Goal: Navigation & Orientation: Find specific page/section

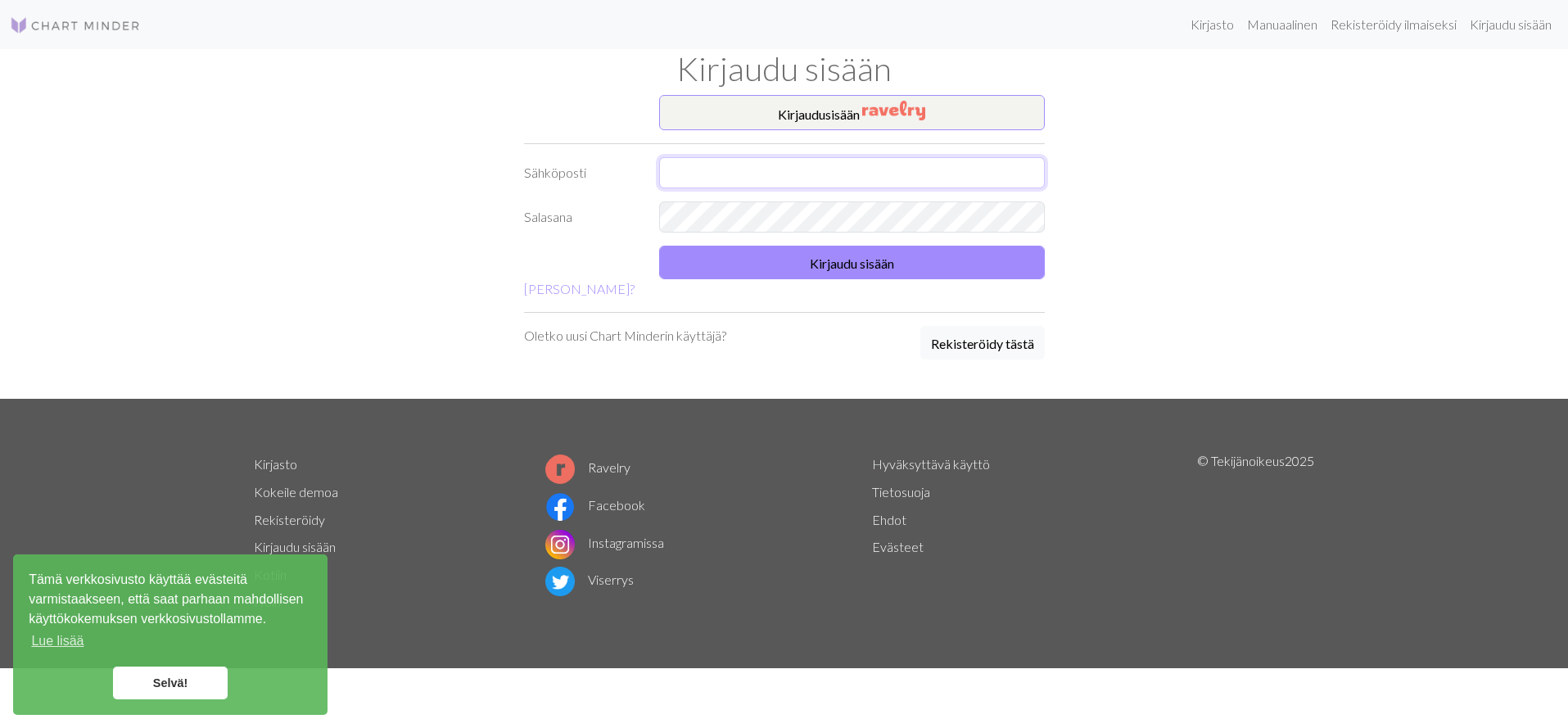
click at [707, 174] on input "text" at bounding box center [852, 173] width 385 height 31
type input "[EMAIL_ADDRESS][DOMAIN_NAME]"
click at [868, 114] on img "button" at bounding box center [894, 110] width 63 height 20
click at [689, 175] on input "text" at bounding box center [852, 173] width 385 height 31
type input "[EMAIL_ADDRESS][DOMAIN_NAME]"
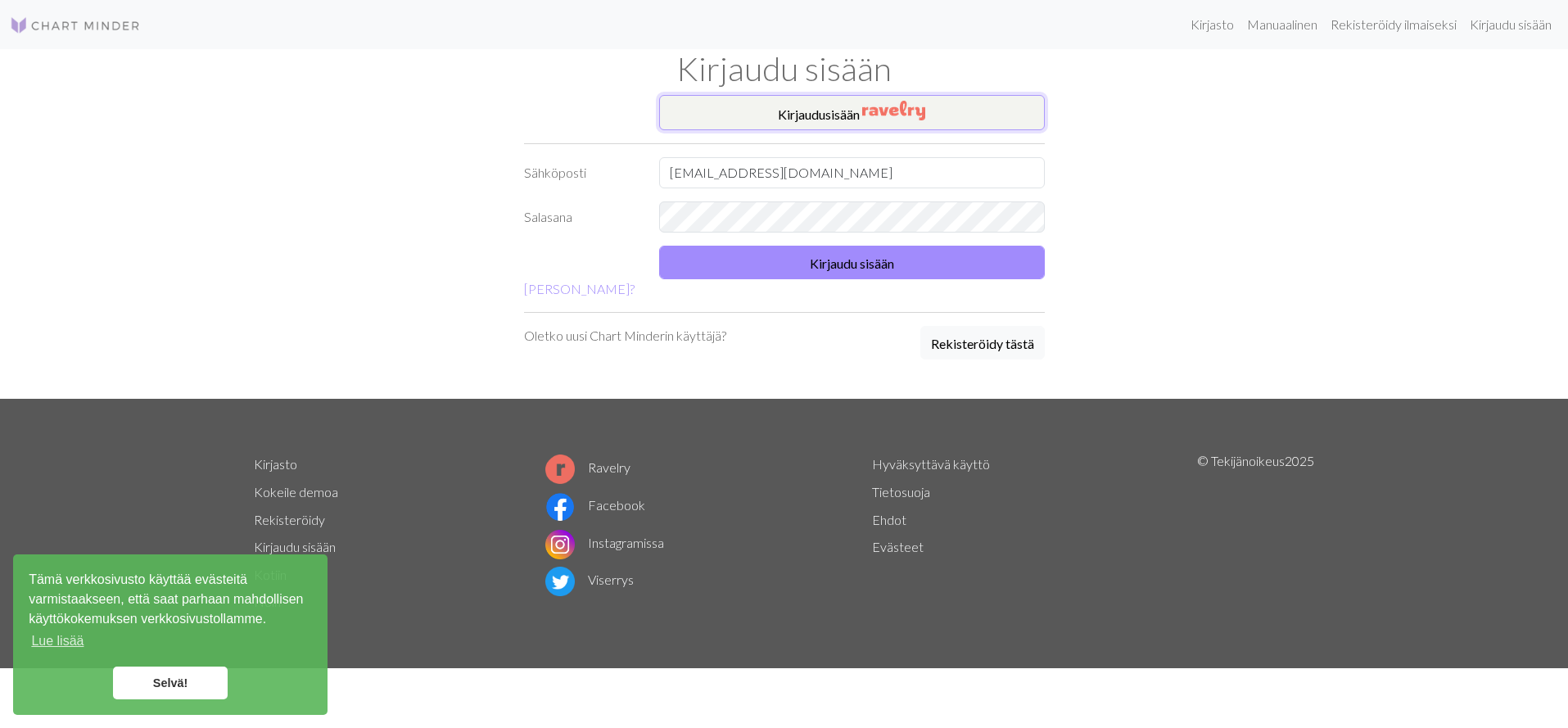
click at [700, 116] on button "Kirjaudu sisään" at bounding box center [852, 112] width 385 height 35
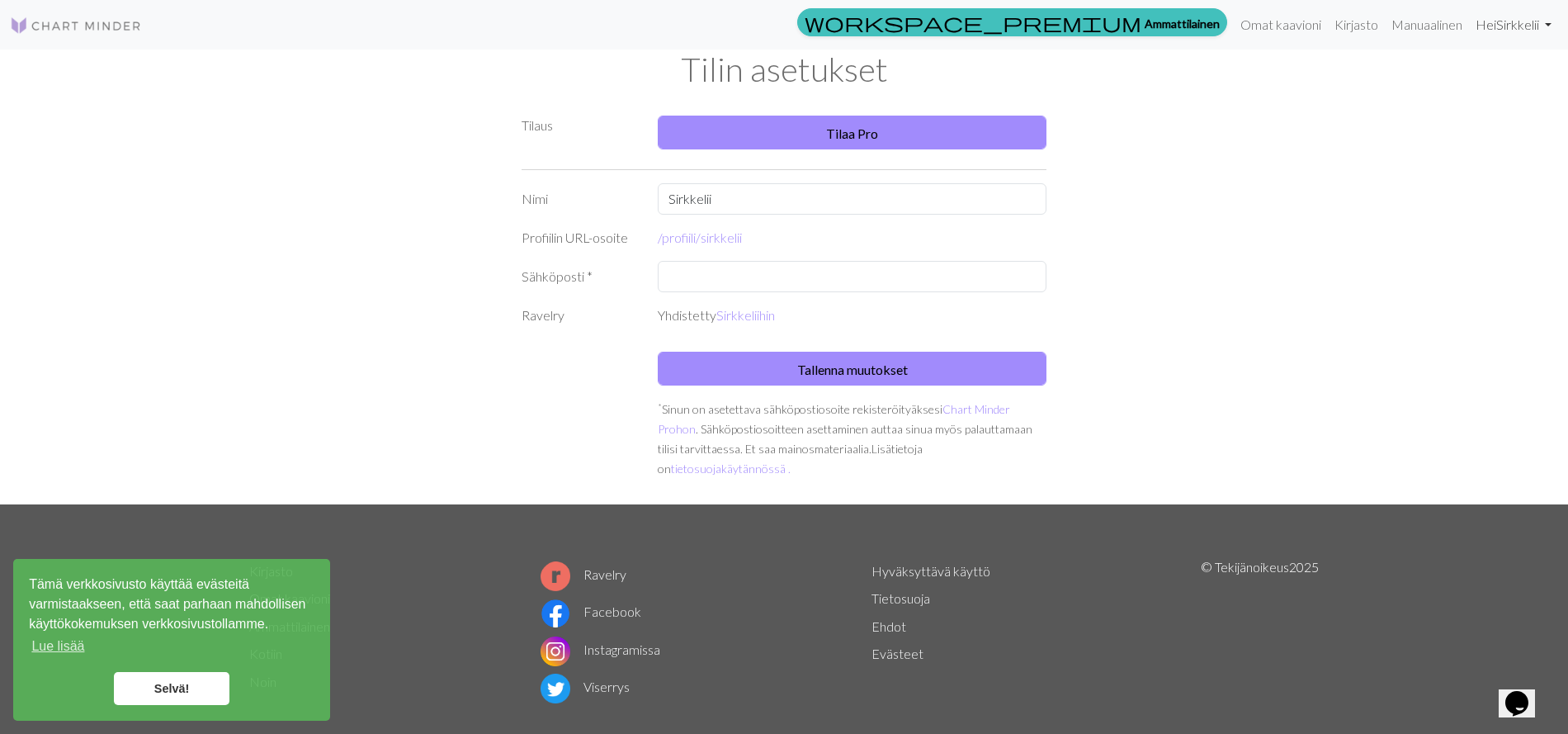
click at [1534, 22] on font "Sirkkelii" at bounding box center [1517, 24] width 43 height 15
click at [1510, 76] on font "Tilin asetukset" at bounding box center [1487, 70] width 80 height 15
click at [1529, 24] on font "Sirkkelii" at bounding box center [1517, 24] width 43 height 15
click at [1509, 74] on font "Tilin asetukset" at bounding box center [1487, 70] width 80 height 15
click at [172, 695] on font "Selvä!" at bounding box center [171, 689] width 34 height 13
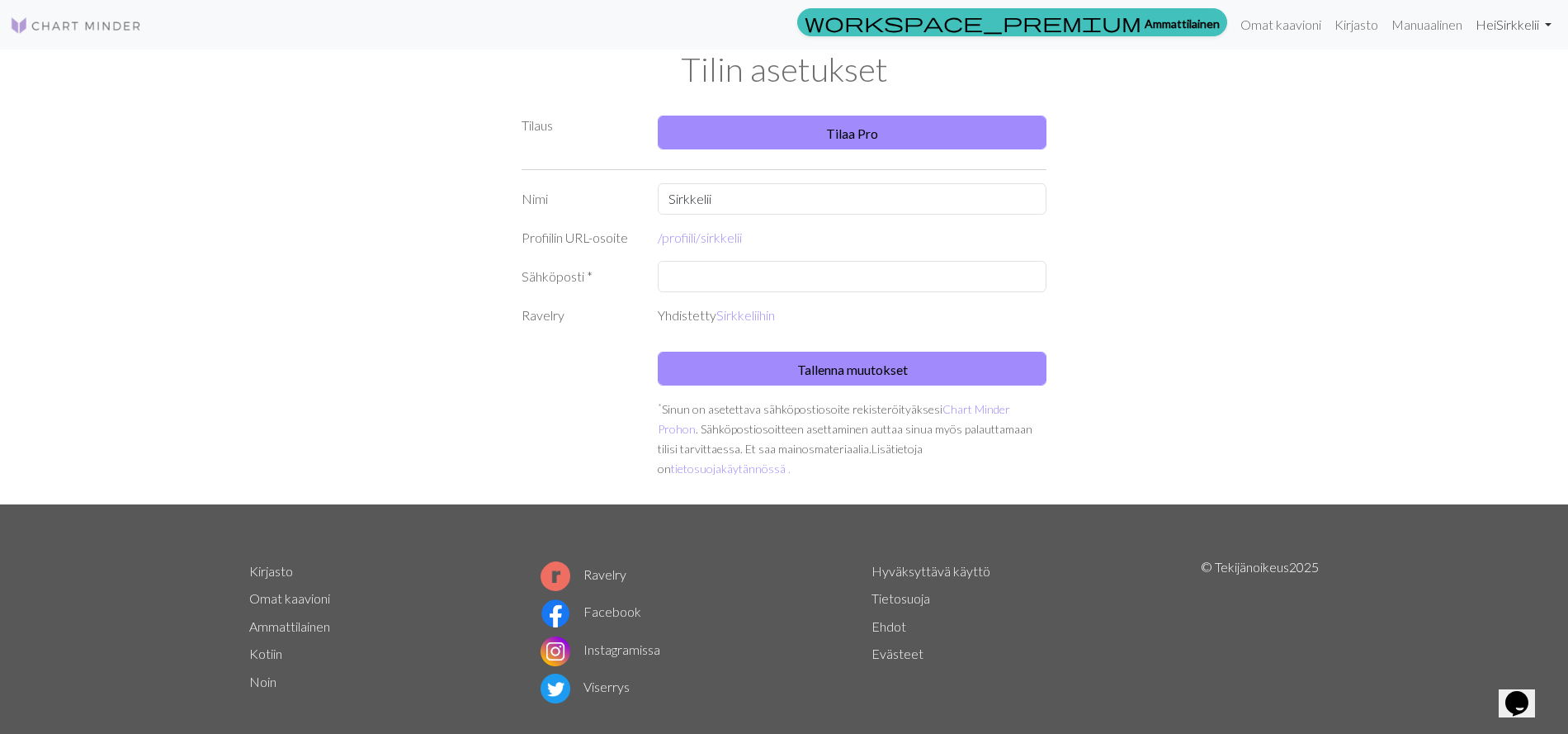
click at [1550, 22] on link "Hei Sirkkelii" at bounding box center [1513, 25] width 89 height 33
click at [1408, 29] on font "Manuaalinen" at bounding box center [1427, 24] width 71 height 15
click at [1380, 233] on div "Tilin asetukset Tilaus Tilaa Pro Nimi Sirkkelii Profiilin URL-osoite /profiili/…" at bounding box center [784, 277] width 1568 height 455
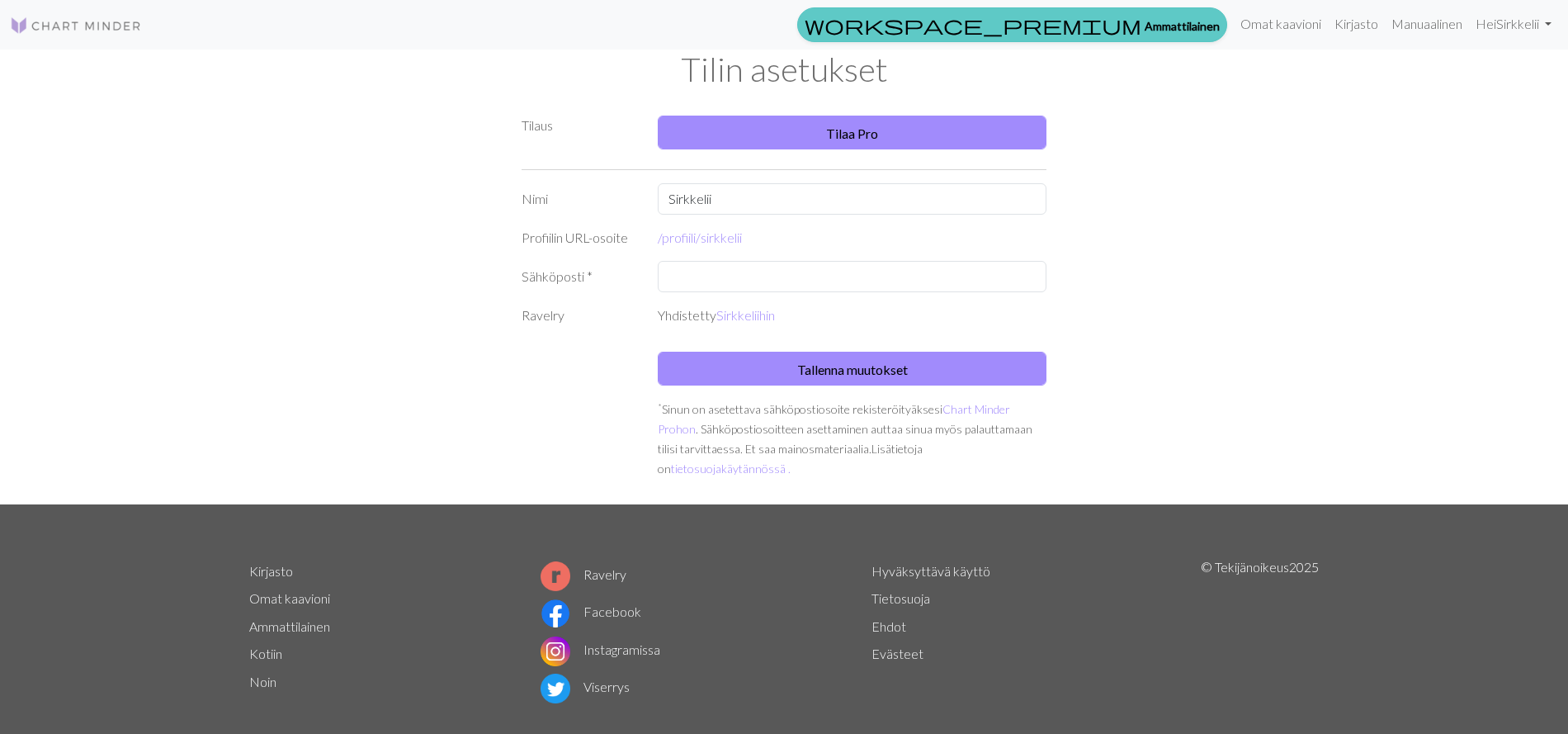
click at [1151, 17] on font "Ammattilainen" at bounding box center [1182, 25] width 76 height 19
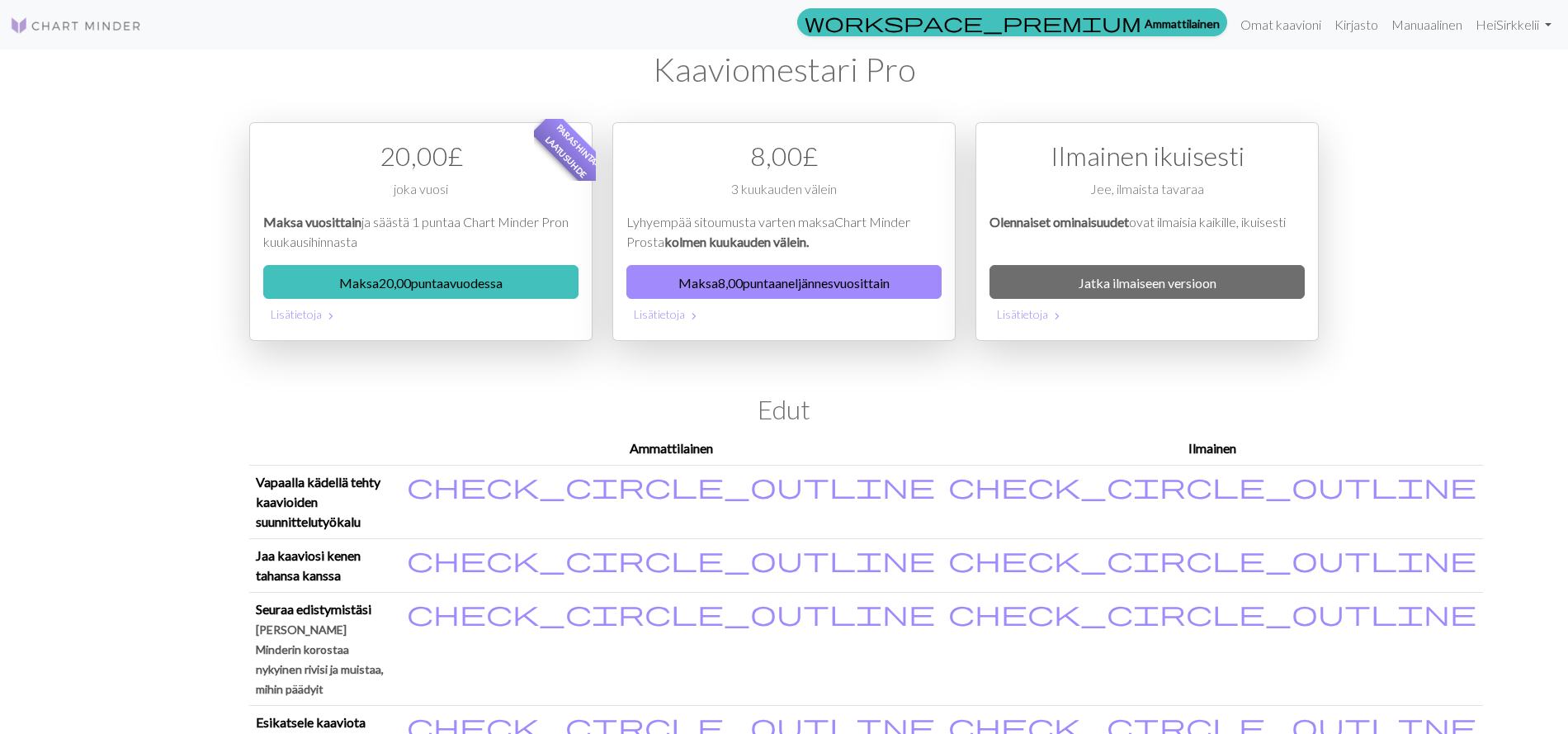
click at [114, 118] on div "workspace_premium Ammattilainen Omat kaavioni Kirjasto Manuaalinen Hei Sirkkeli…" at bounding box center [784, 367] width 1568 height 734
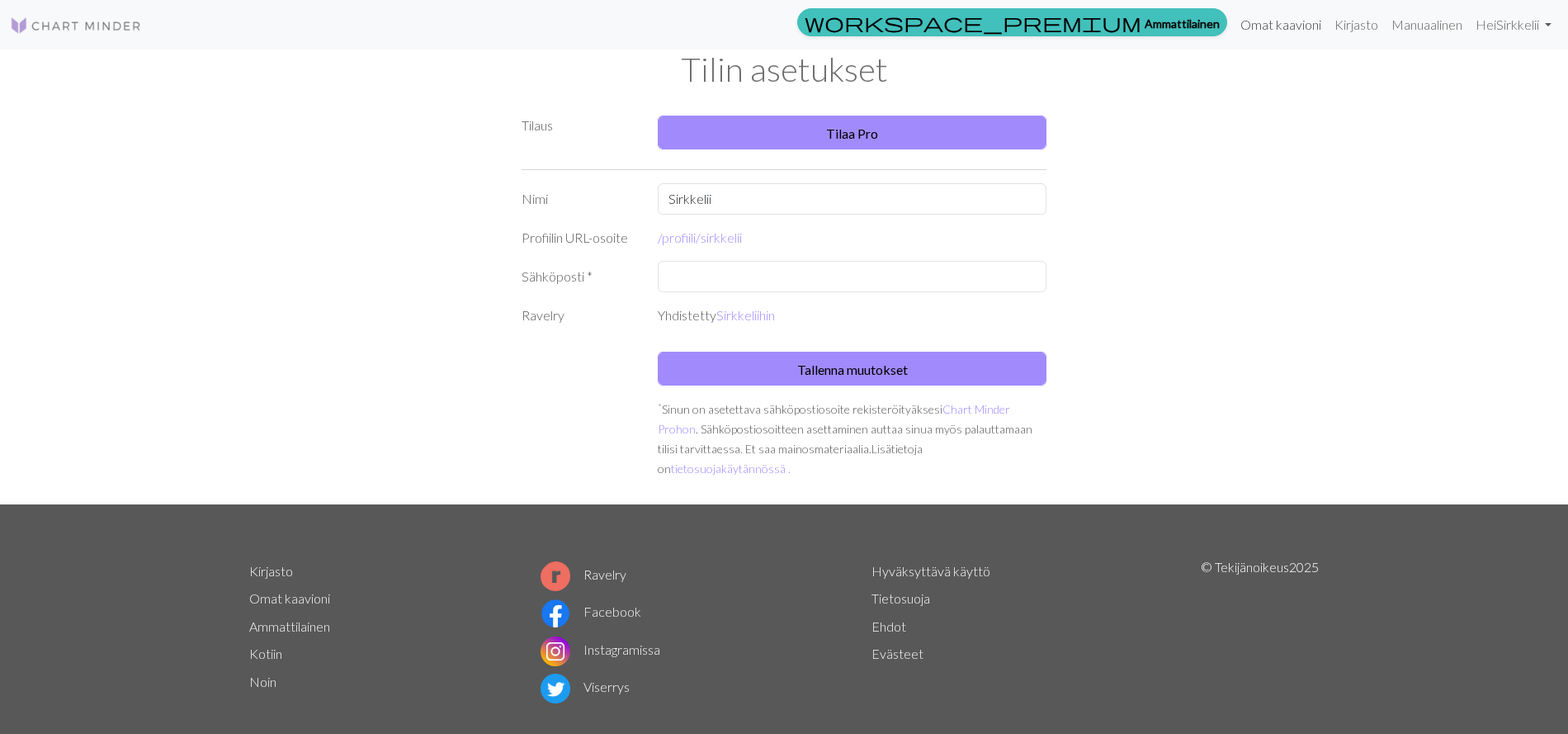
click at [1275, 22] on font "Omat kaavioni" at bounding box center [1281, 24] width 81 height 15
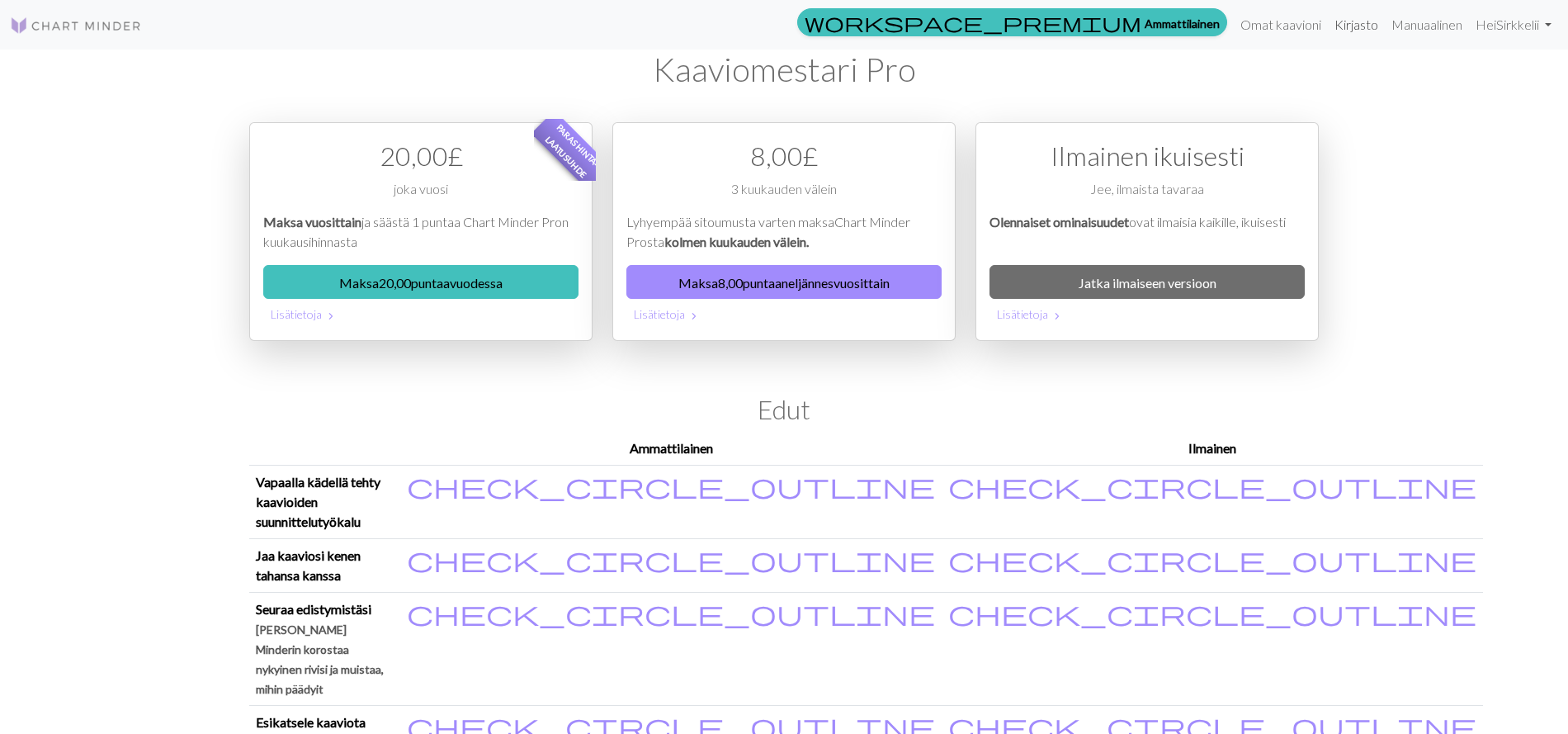
click at [1351, 23] on font "Kirjasto" at bounding box center [1357, 24] width 44 height 15
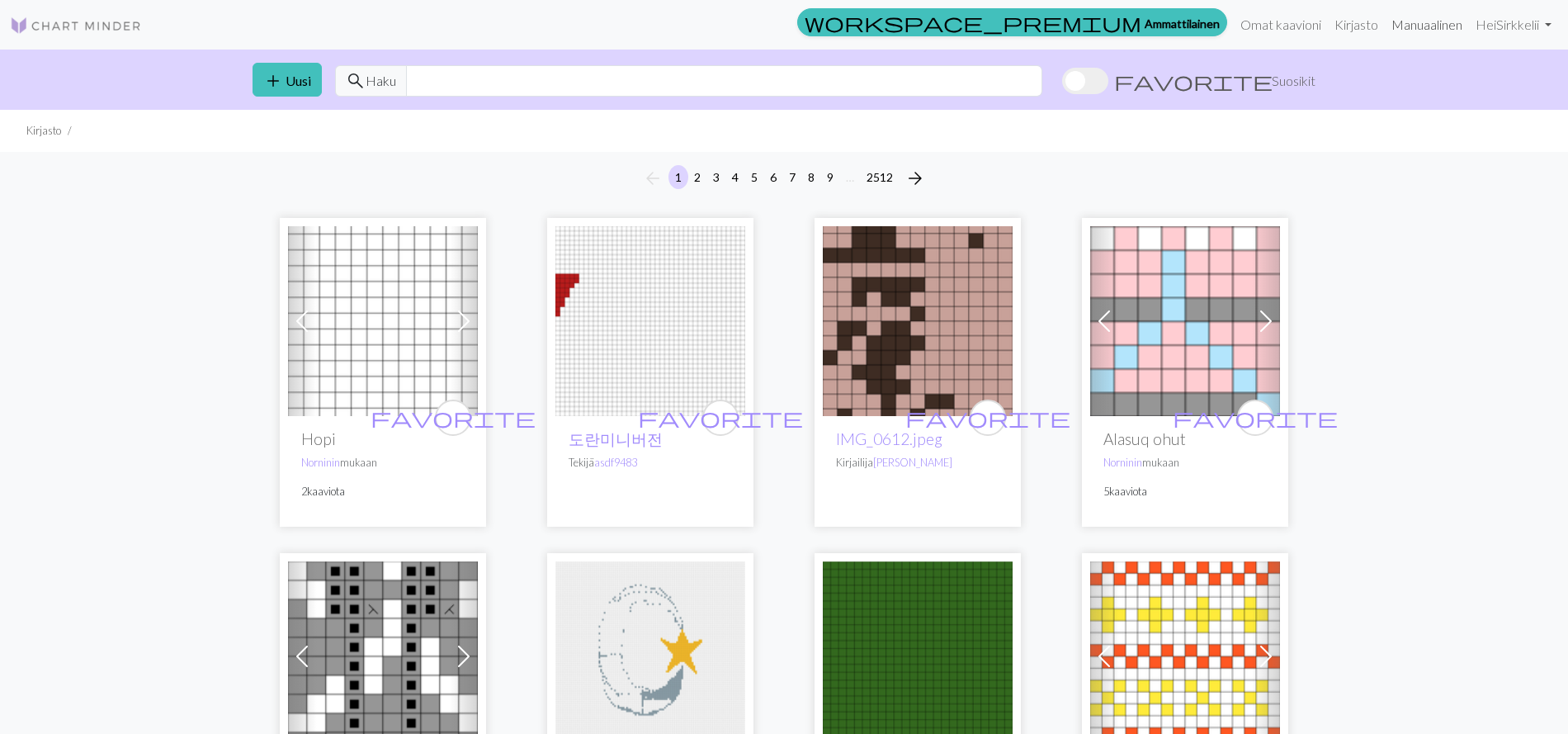
click at [1415, 26] on font "Manuaalinen" at bounding box center [1427, 24] width 71 height 15
click at [1525, 30] on font "Sirkkelii" at bounding box center [1517, 23] width 43 height 15
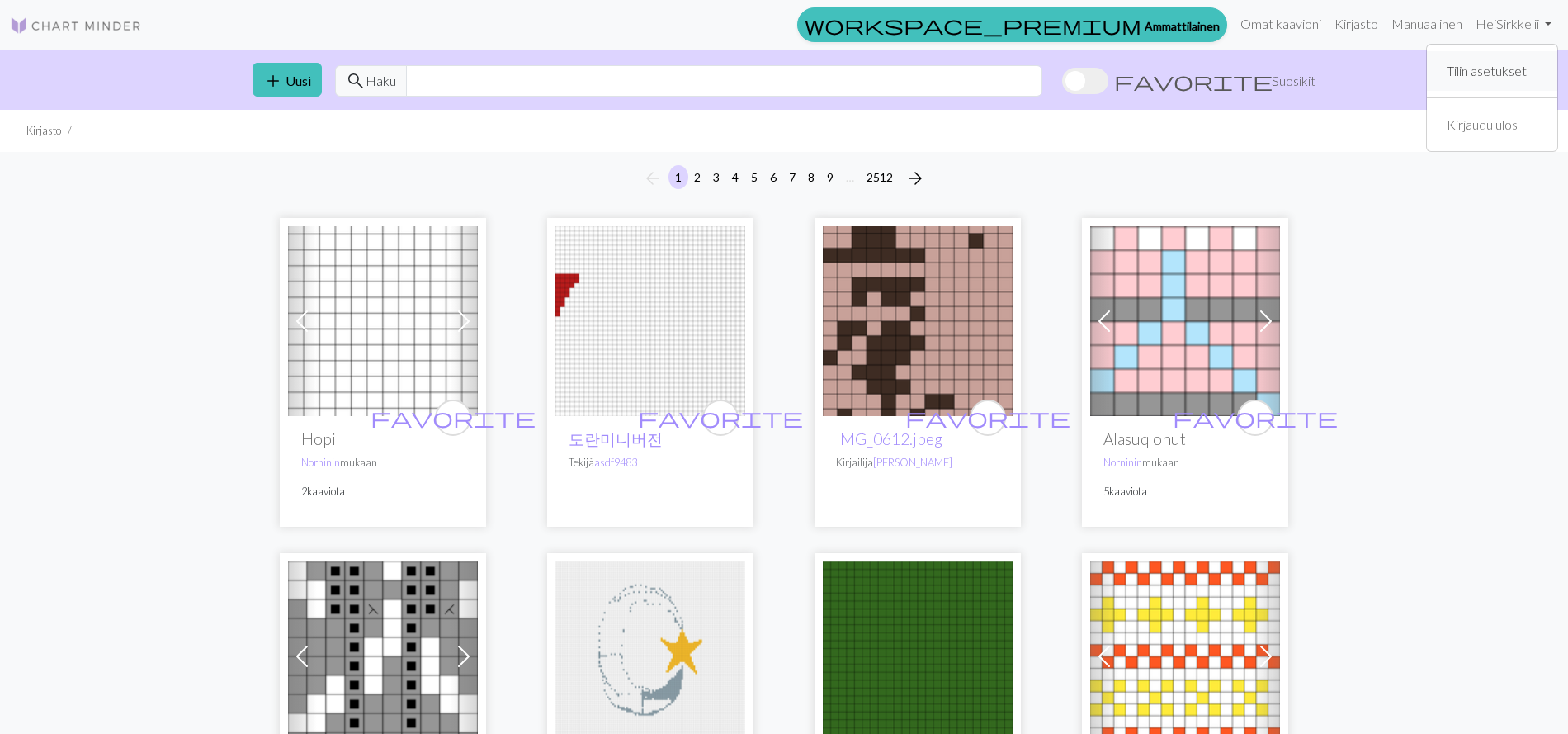
click at [1512, 69] on font "Tilin asetukset" at bounding box center [1487, 71] width 80 height 15
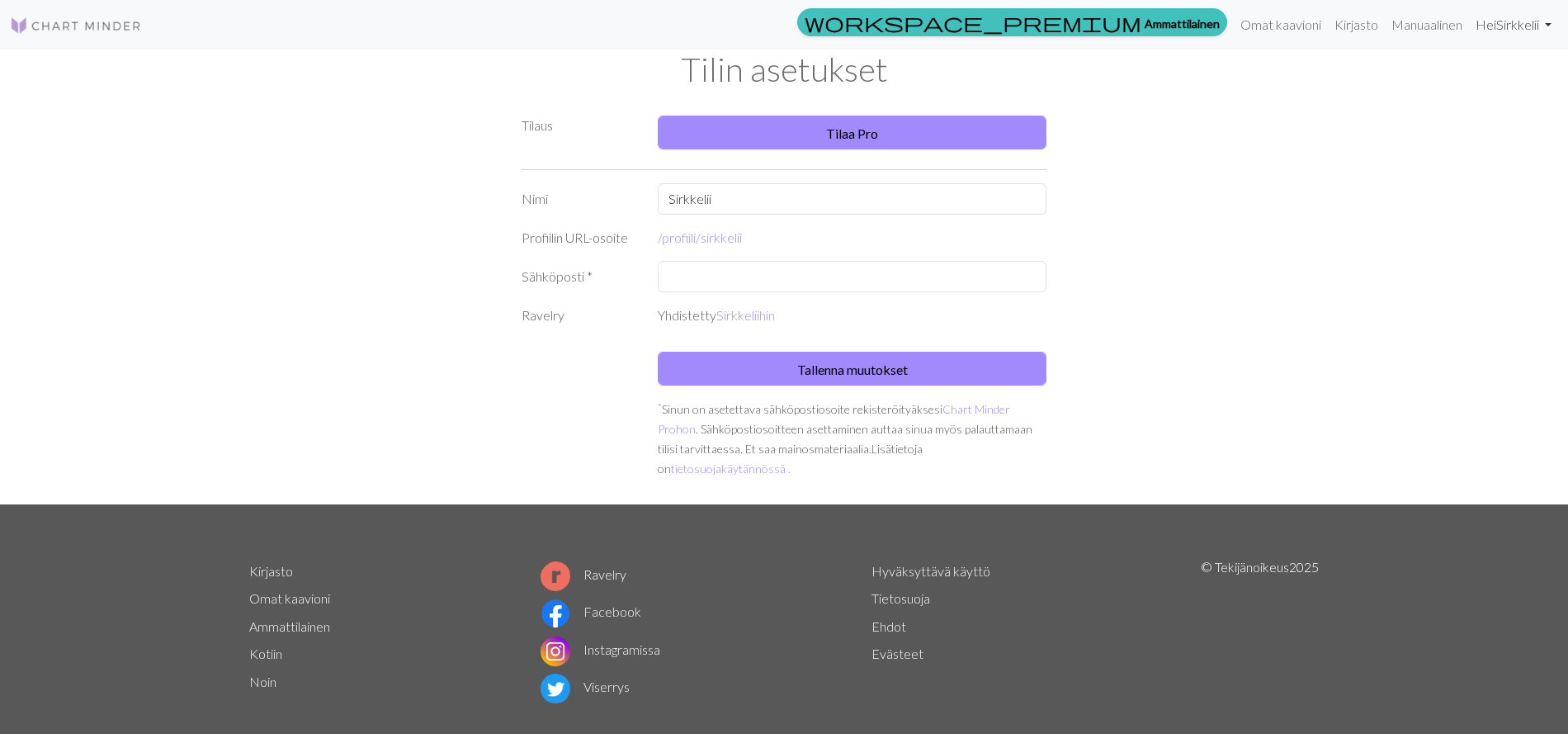
click at [1492, 23] on font "Hei" at bounding box center [1487, 24] width 21 height 15
click at [1483, 73] on font "Tilin asetukset" at bounding box center [1487, 70] width 80 height 15
click at [691, 274] on input "text" at bounding box center [852, 277] width 388 height 32
type input "[EMAIL_ADDRESS][DOMAIN_NAME]"
click at [1274, 19] on font "Omat kaavioni" at bounding box center [1281, 24] width 81 height 15
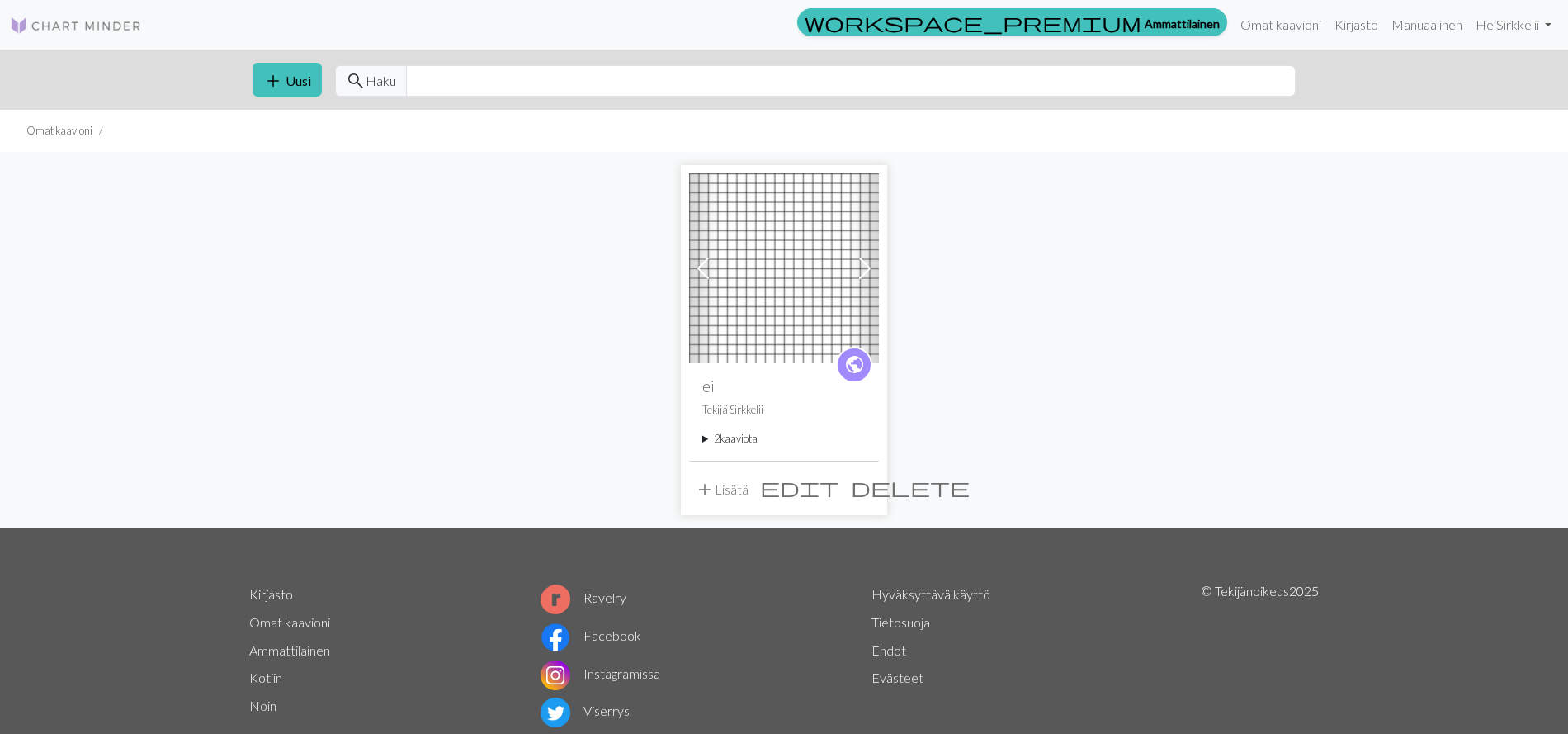
click at [65, 26] on img at bounding box center [76, 25] width 132 height 20
click at [1429, 22] on font "Manuaalinen" at bounding box center [1427, 24] width 71 height 15
